Goal: Task Accomplishment & Management: Manage account settings

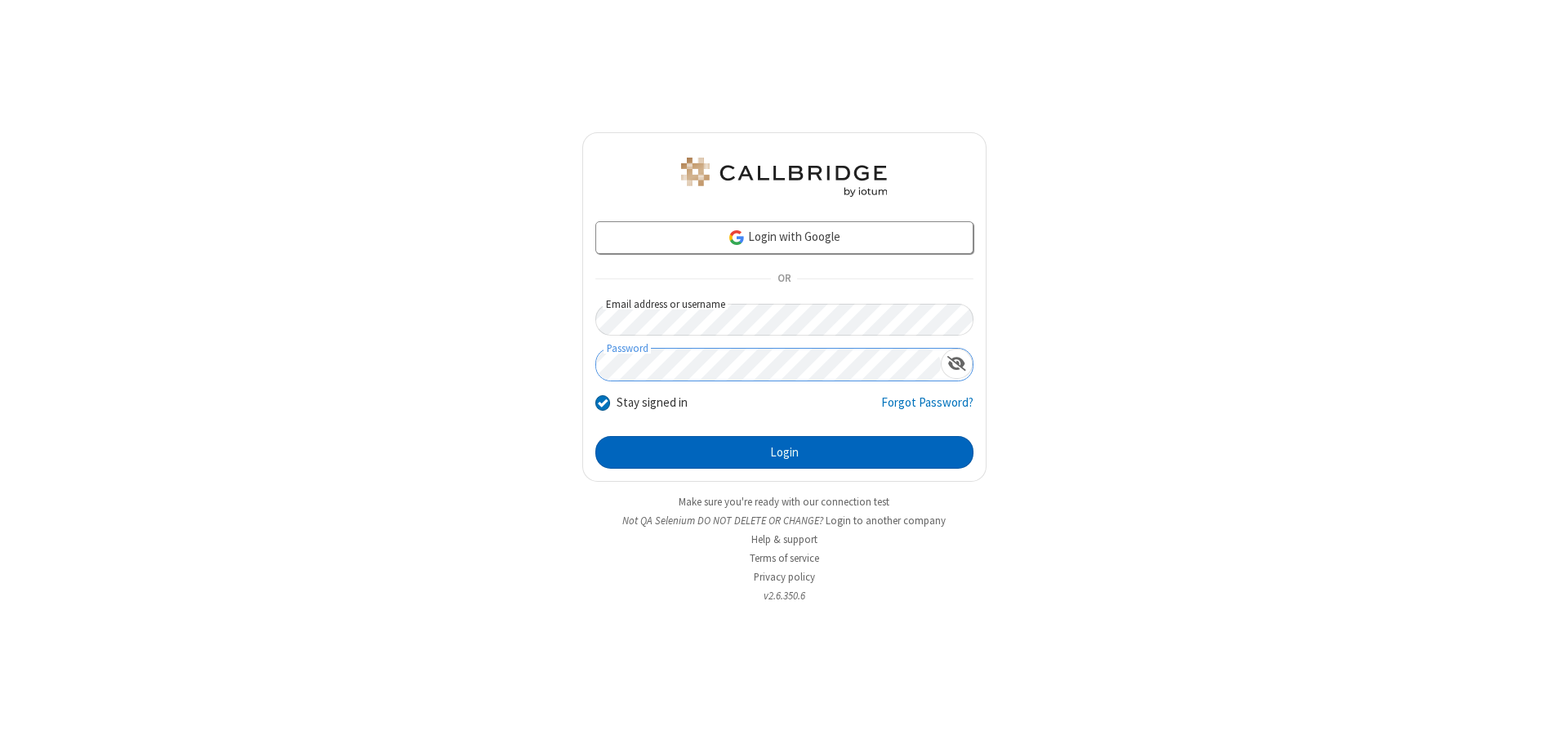
click at [784, 452] on button "Login" at bounding box center [784, 453] width 378 height 33
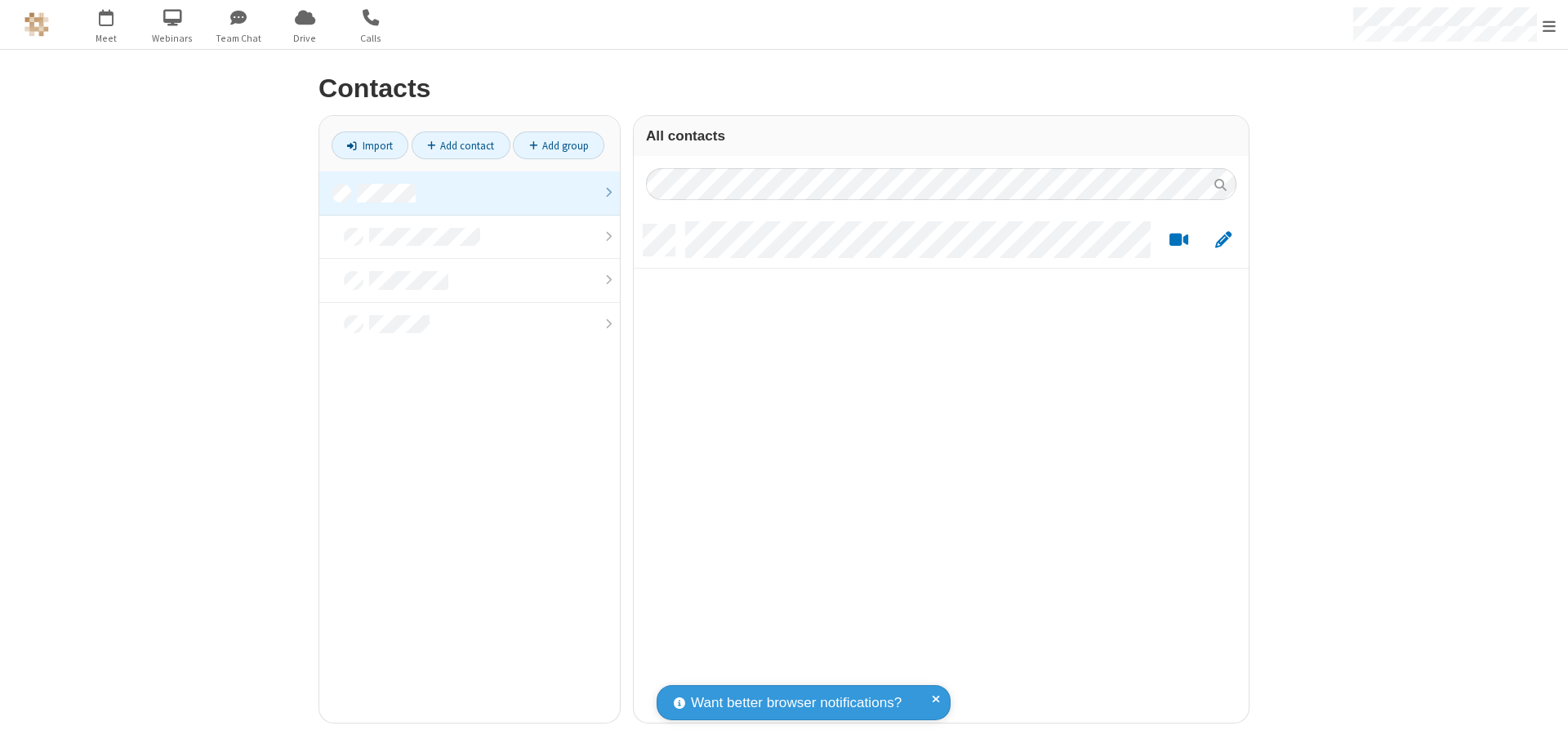
click at [461, 145] on link "Add contact" at bounding box center [461, 145] width 98 height 28
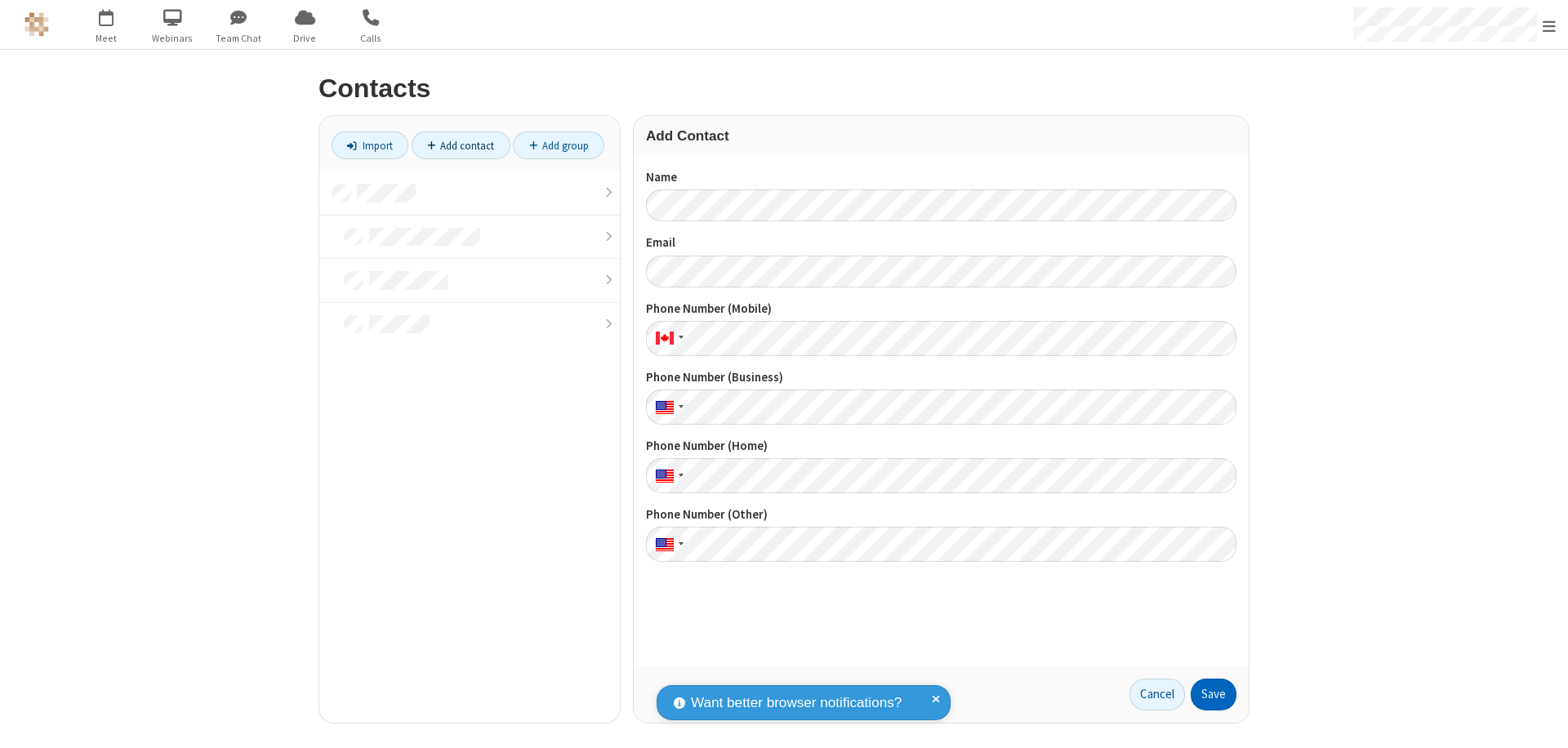
click at [1213, 694] on button "Save" at bounding box center [1213, 695] width 46 height 33
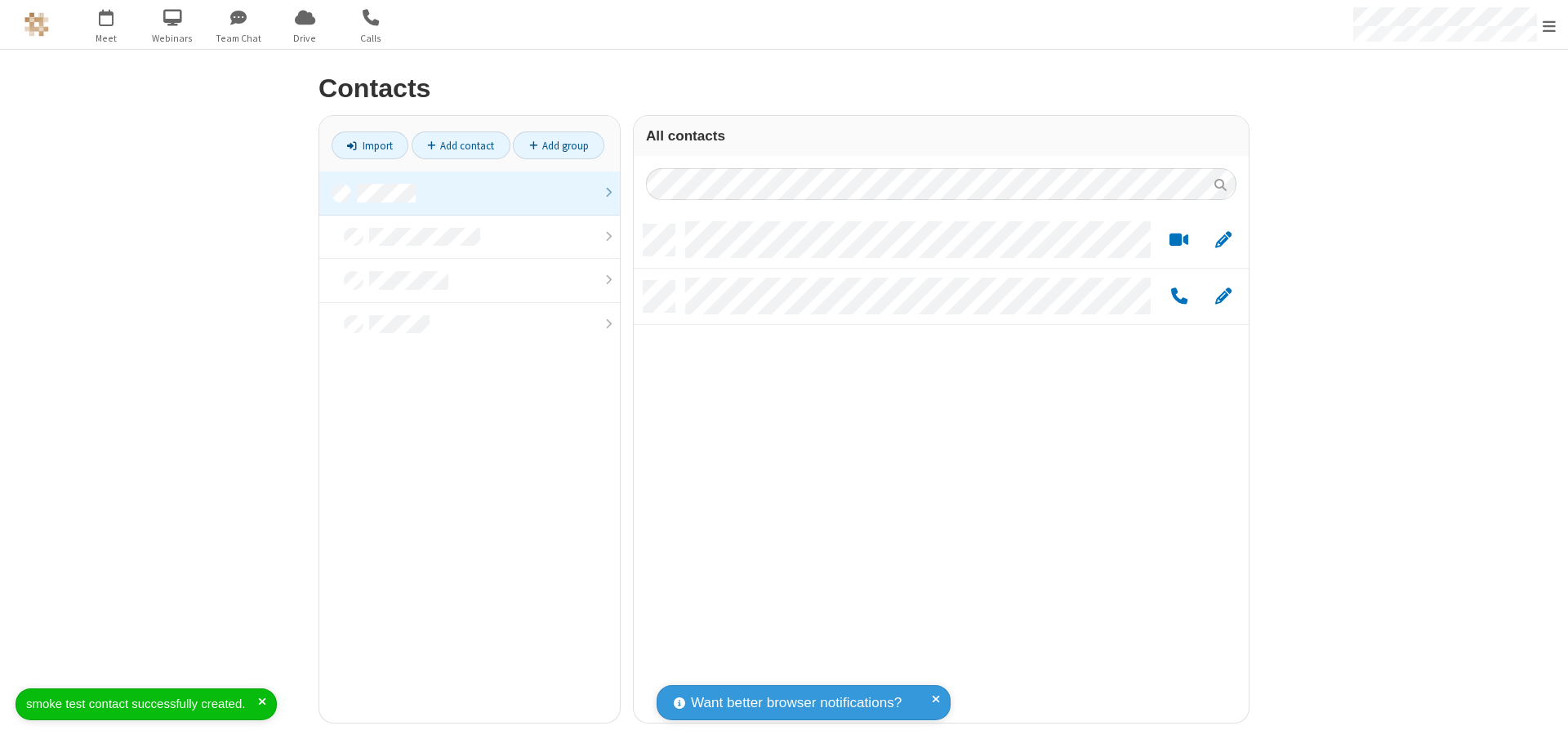
scroll to position [498, 603]
click at [461, 145] on link "Add contact" at bounding box center [461, 145] width 98 height 28
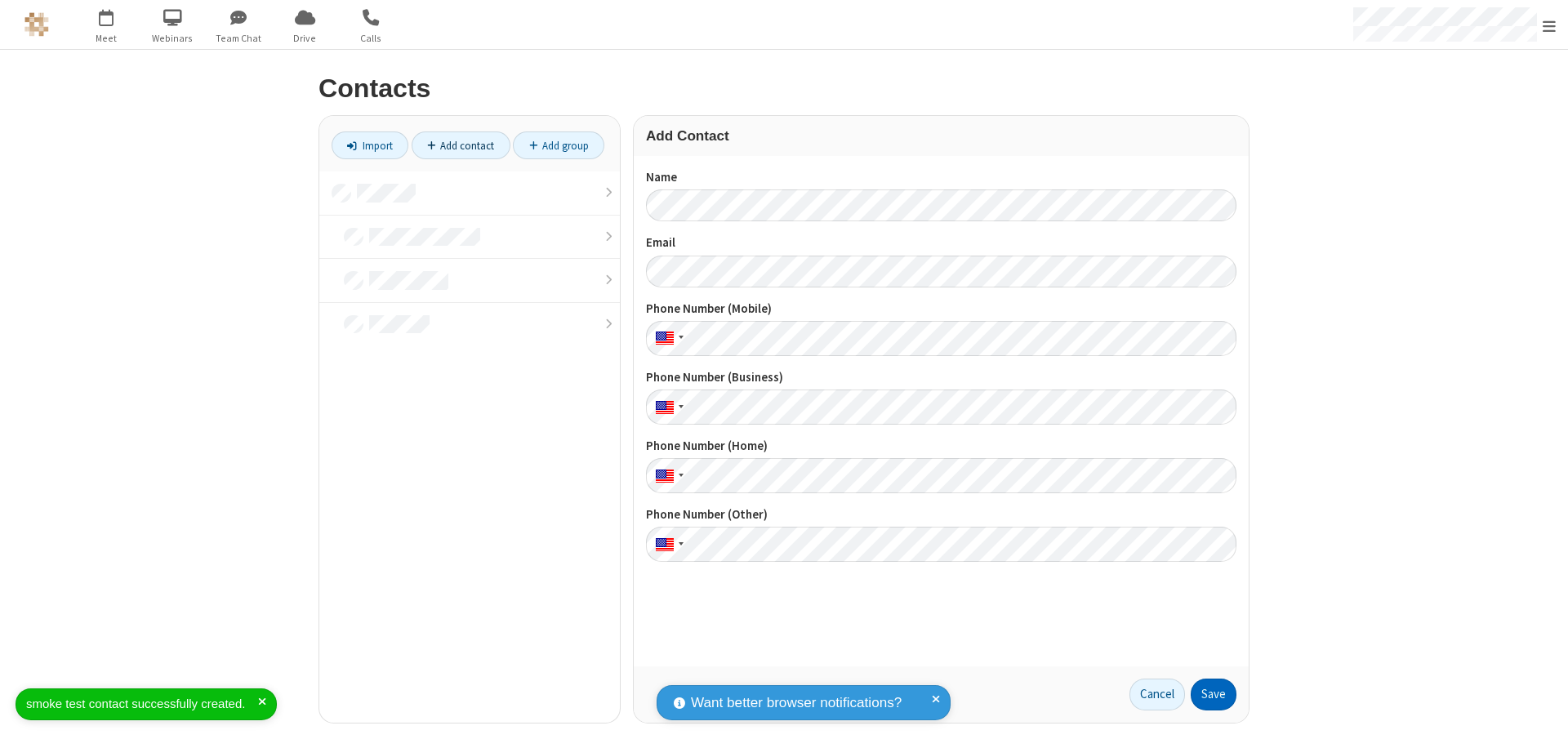
click at [1213, 694] on button "Save" at bounding box center [1213, 695] width 46 height 33
